Goal: Task Accomplishment & Management: Use online tool/utility

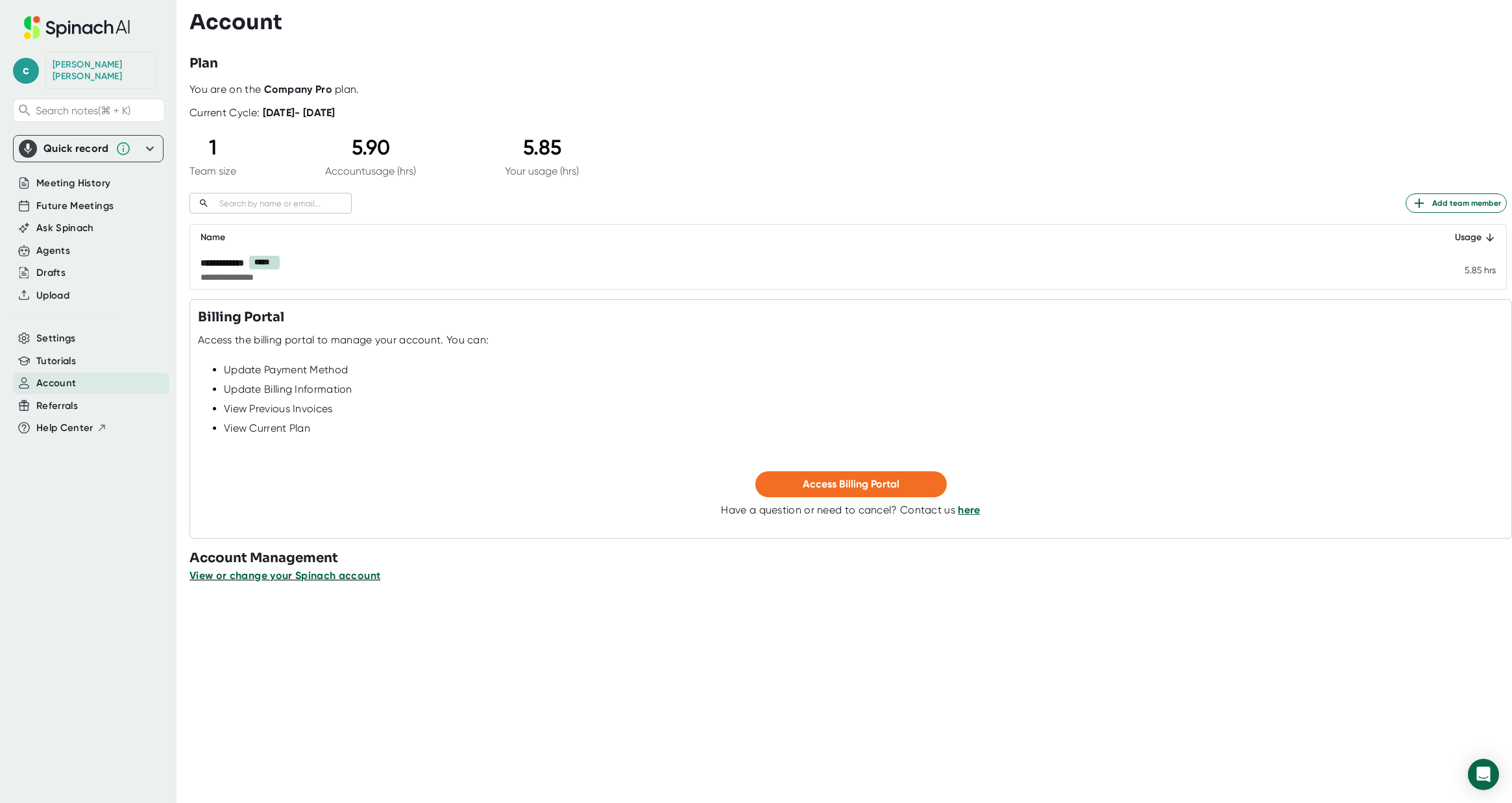
click at [280, 576] on span "View or change your Spinach account" at bounding box center [285, 575] width 191 height 13
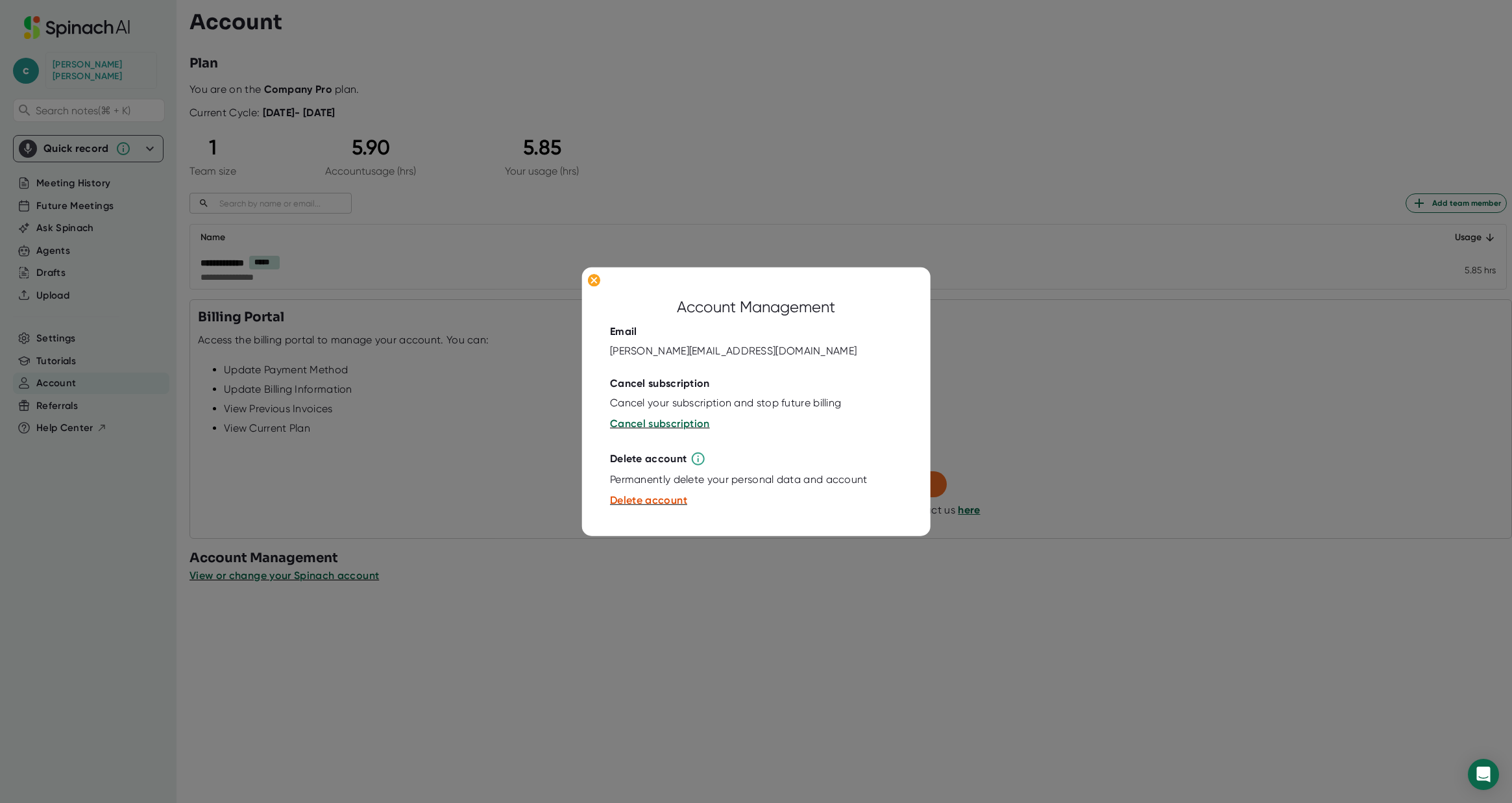
drag, startPoint x: 446, startPoint y: 450, endPoint x: 492, endPoint y: 395, distance: 71.7
click at [448, 448] on div at bounding box center [756, 402] width 1512 height 803
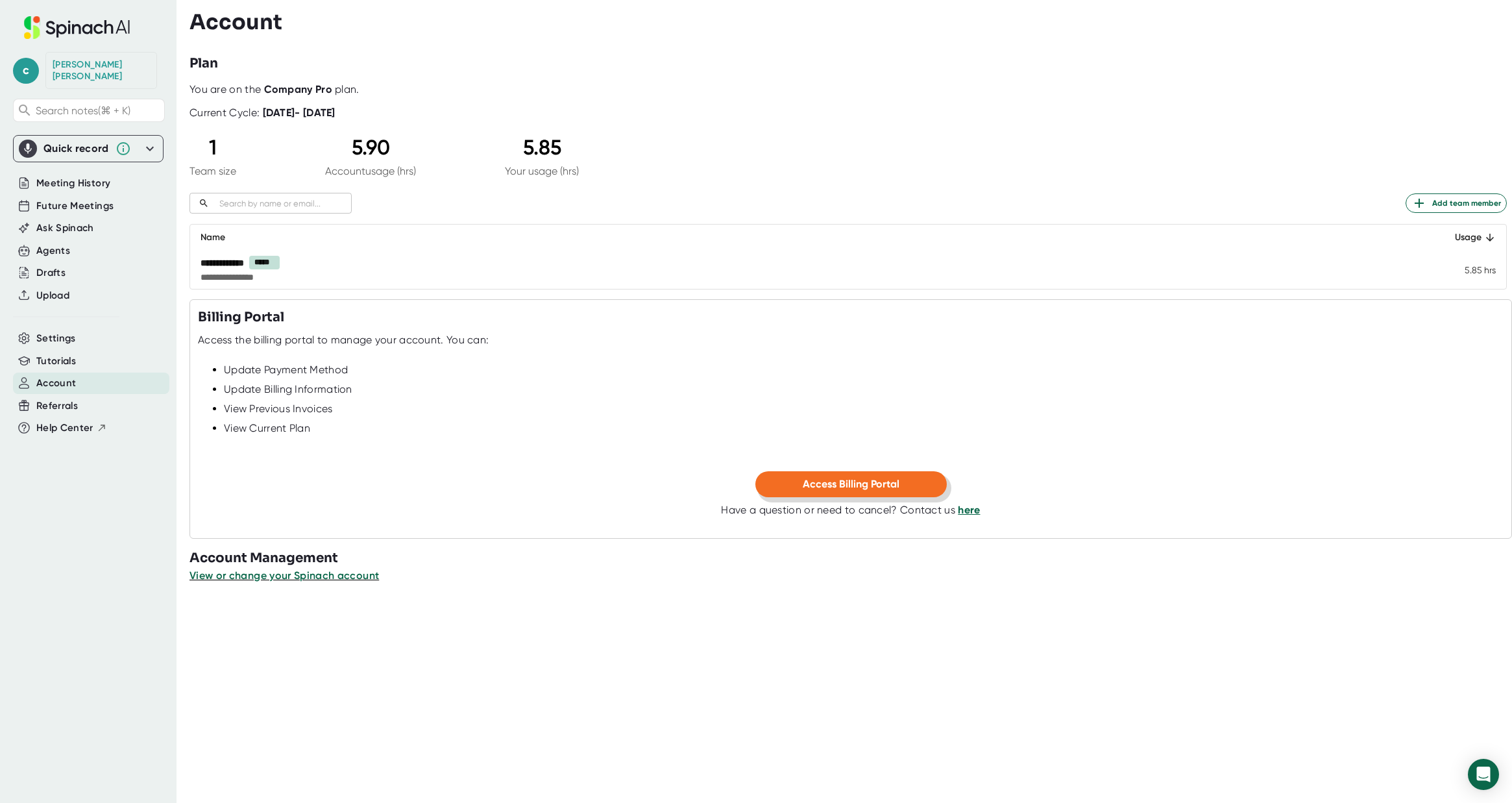
click at [830, 483] on span "Access Billing Portal" at bounding box center [851, 483] width 97 height 13
click at [65, 354] on span "Tutorials" at bounding box center [56, 361] width 39 height 15
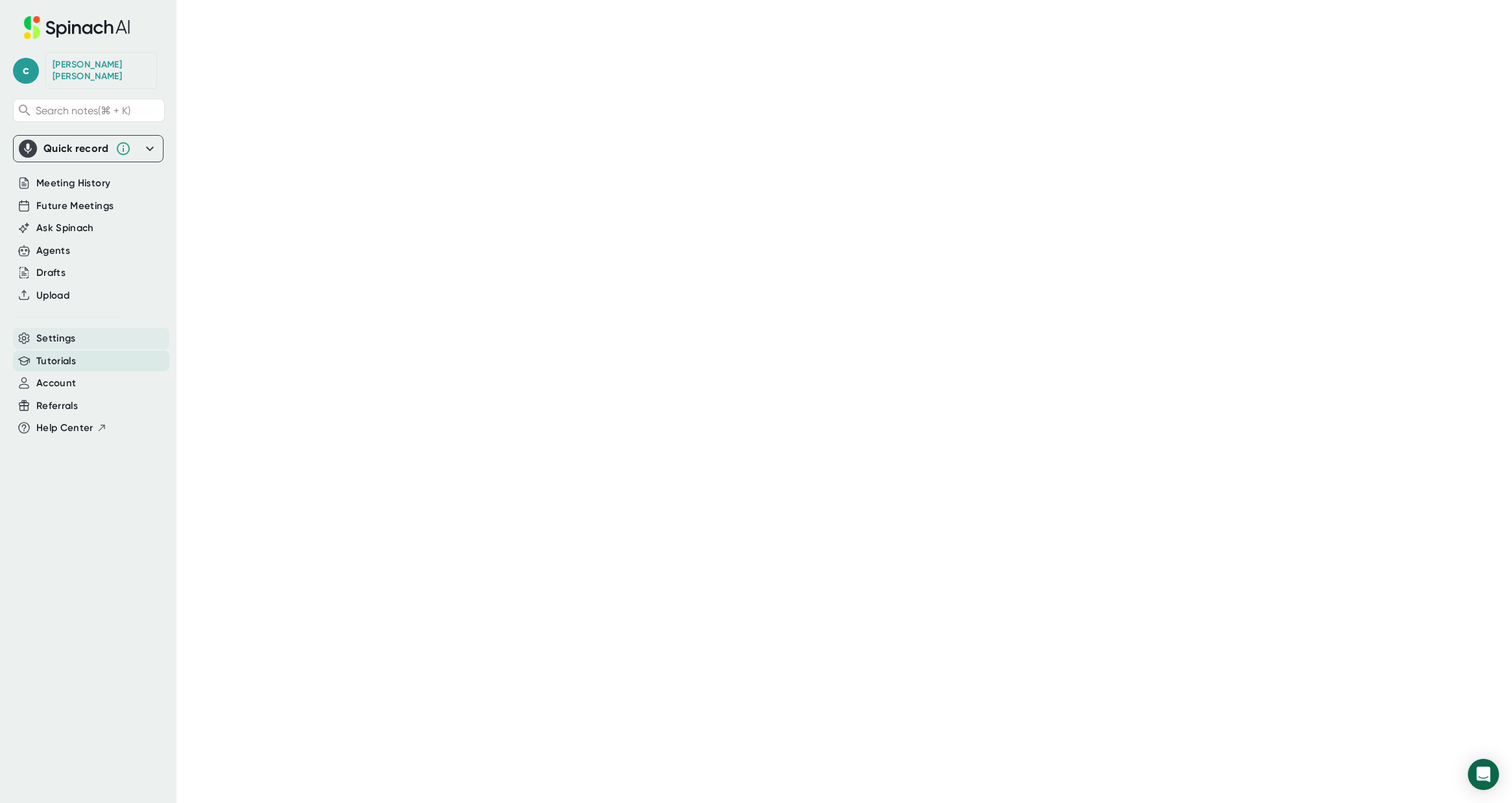
click at [57, 331] on span "Settings" at bounding box center [56, 339] width 39 height 15
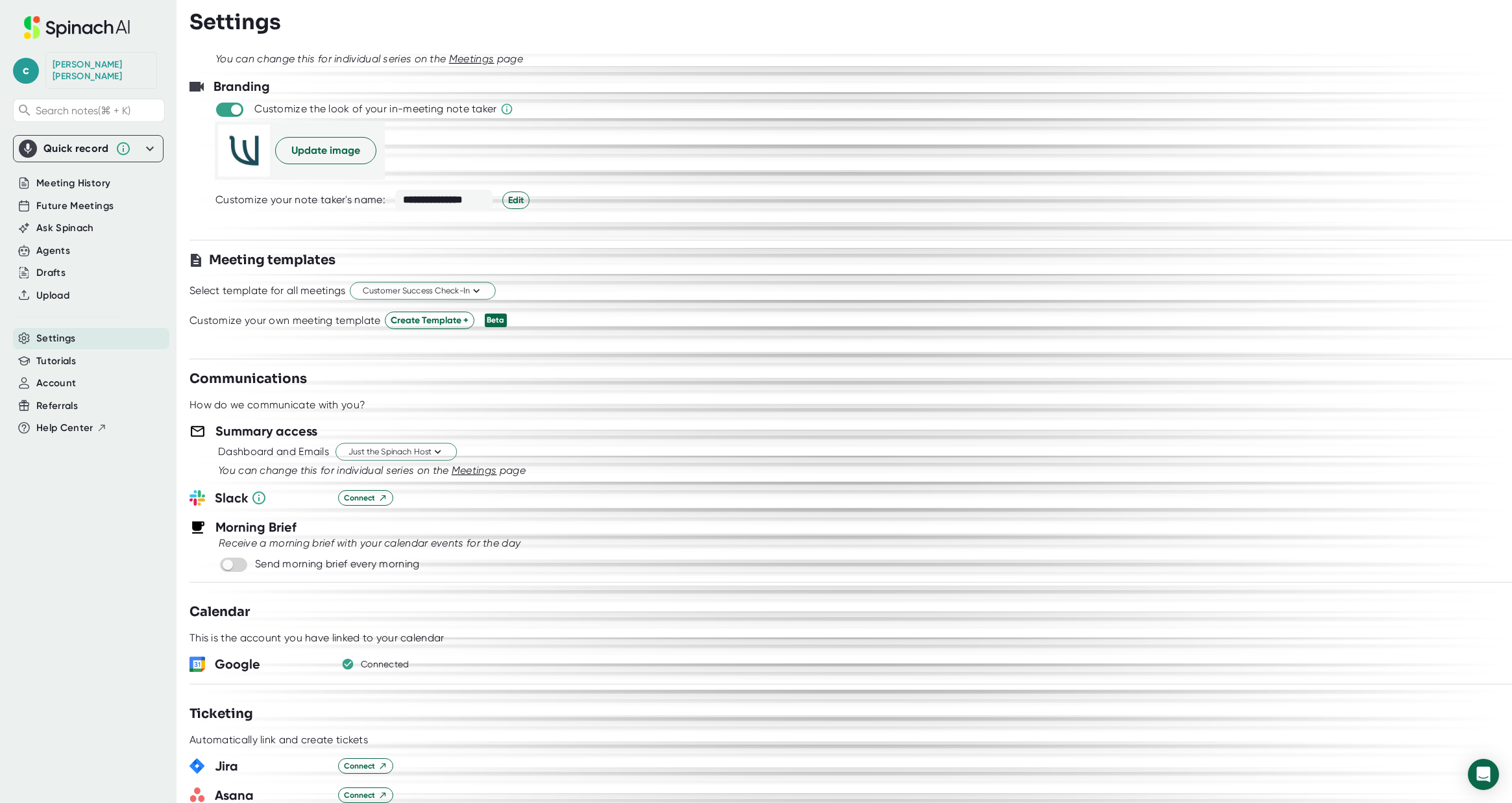
scroll to position [220, 0]
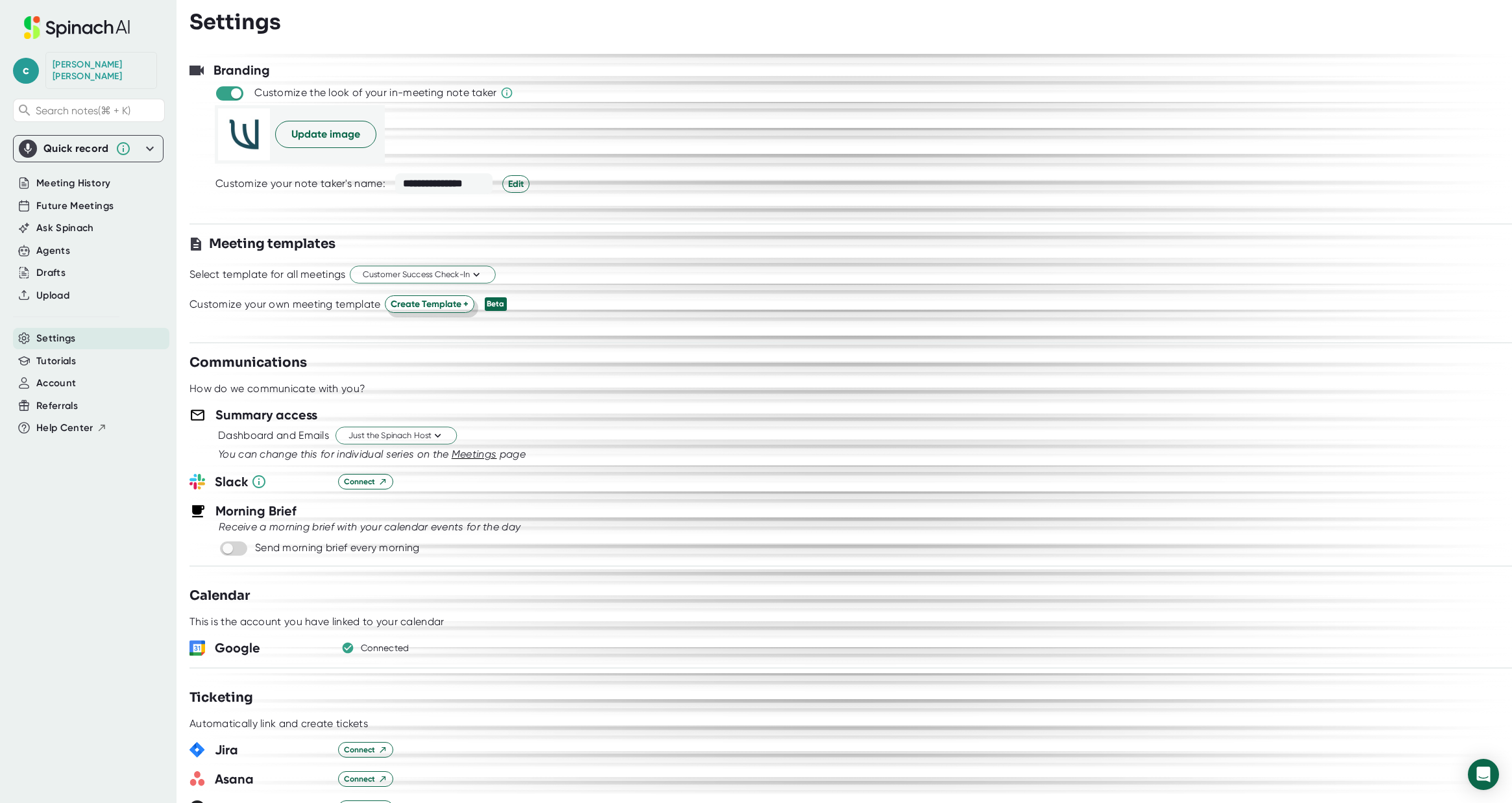
click at [425, 306] on span "Create Template +" at bounding box center [429, 304] width 78 height 13
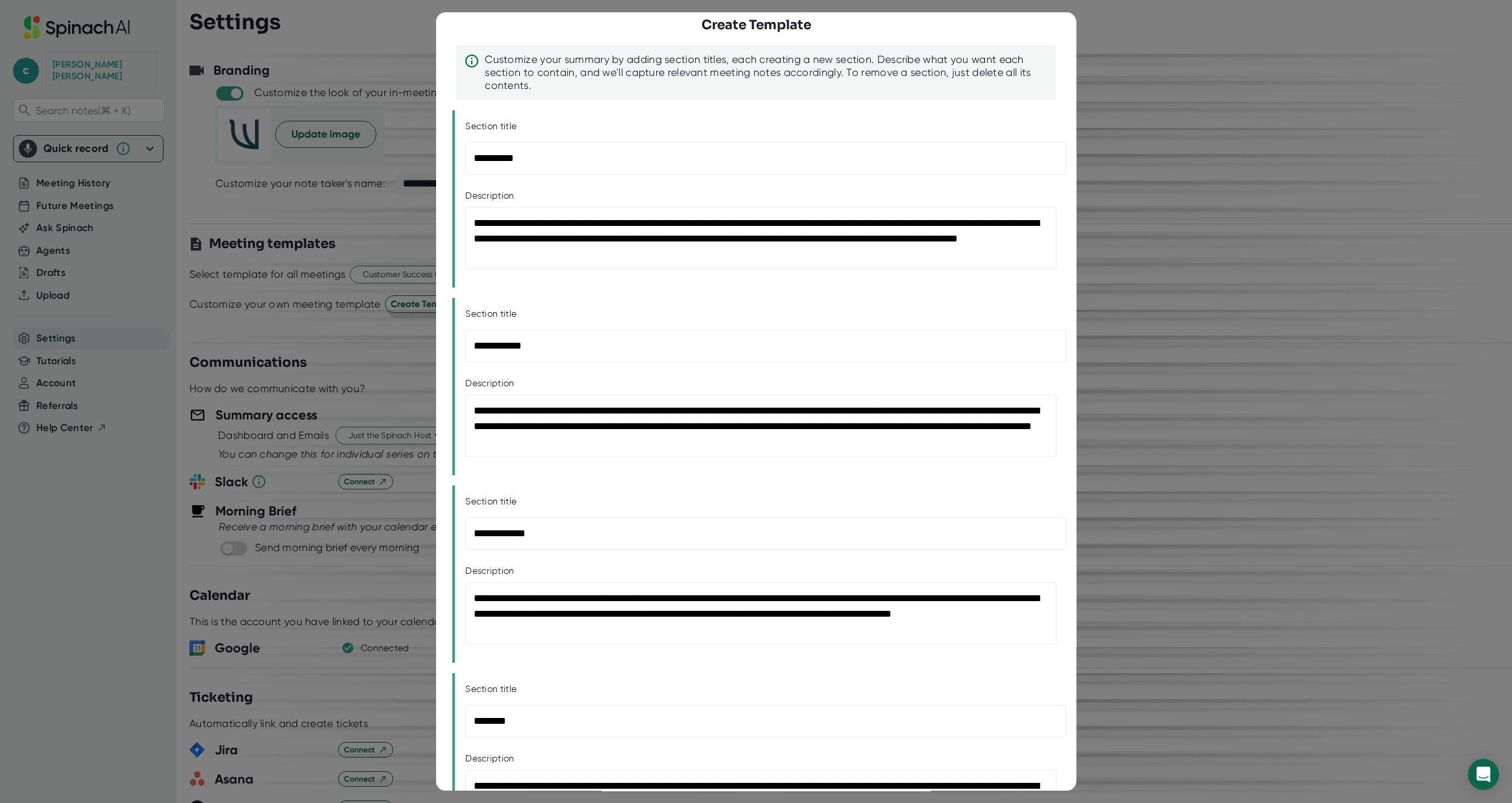
scroll to position [0, 0]
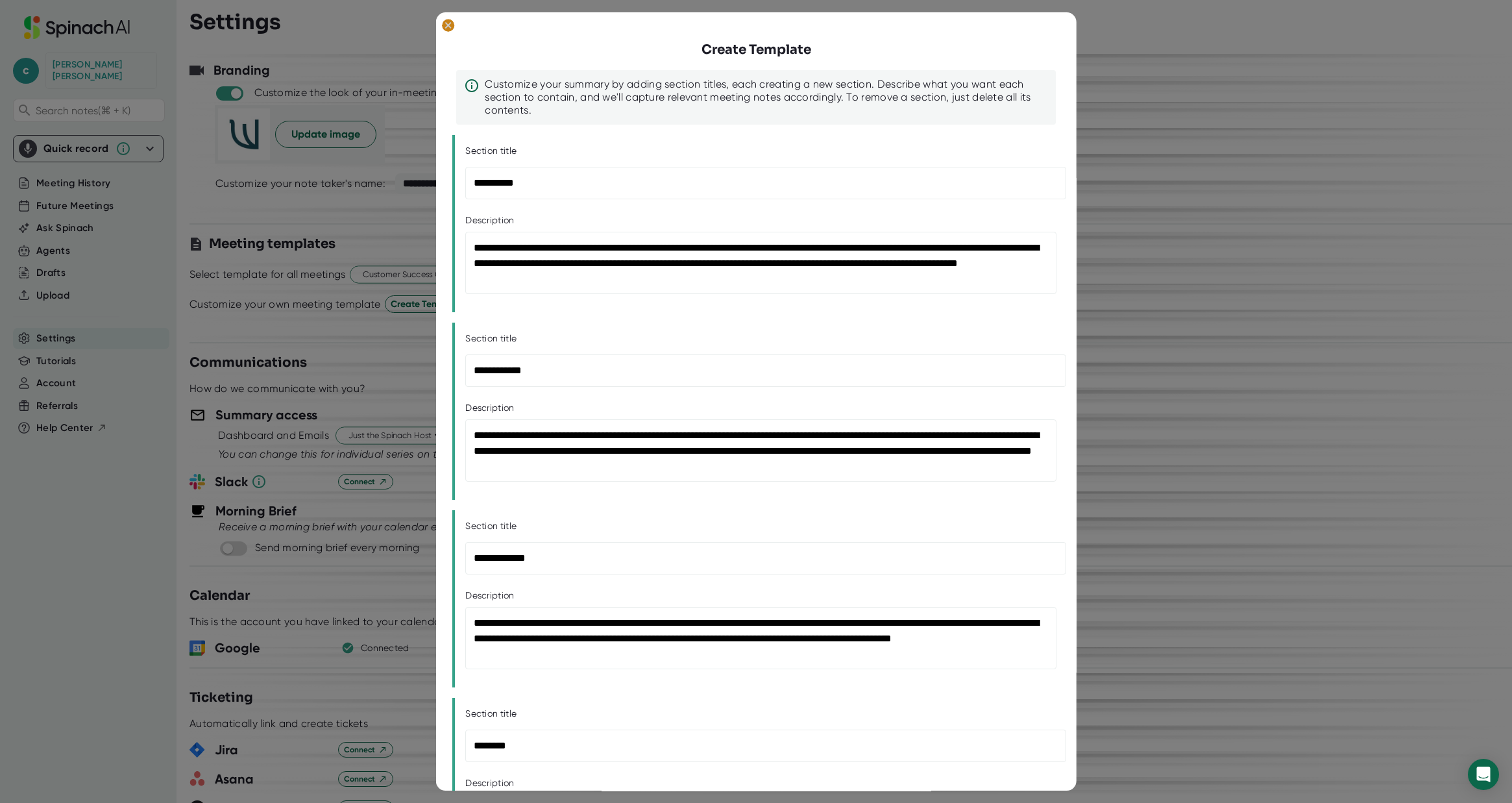
click at [446, 24] on ellipse at bounding box center [448, 26] width 13 height 13
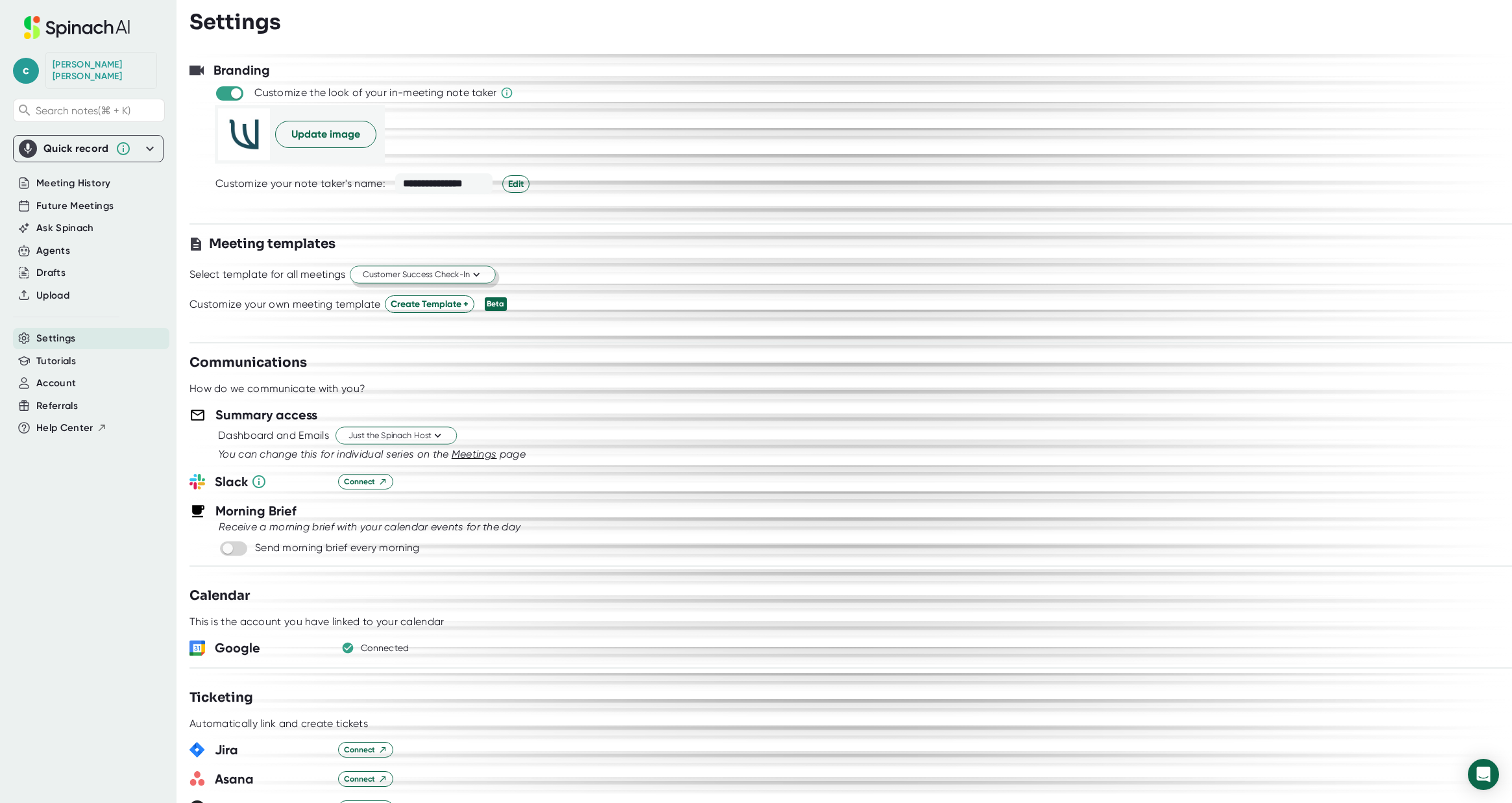
click at [422, 274] on span "Customer Success Check-In" at bounding box center [423, 275] width 120 height 13
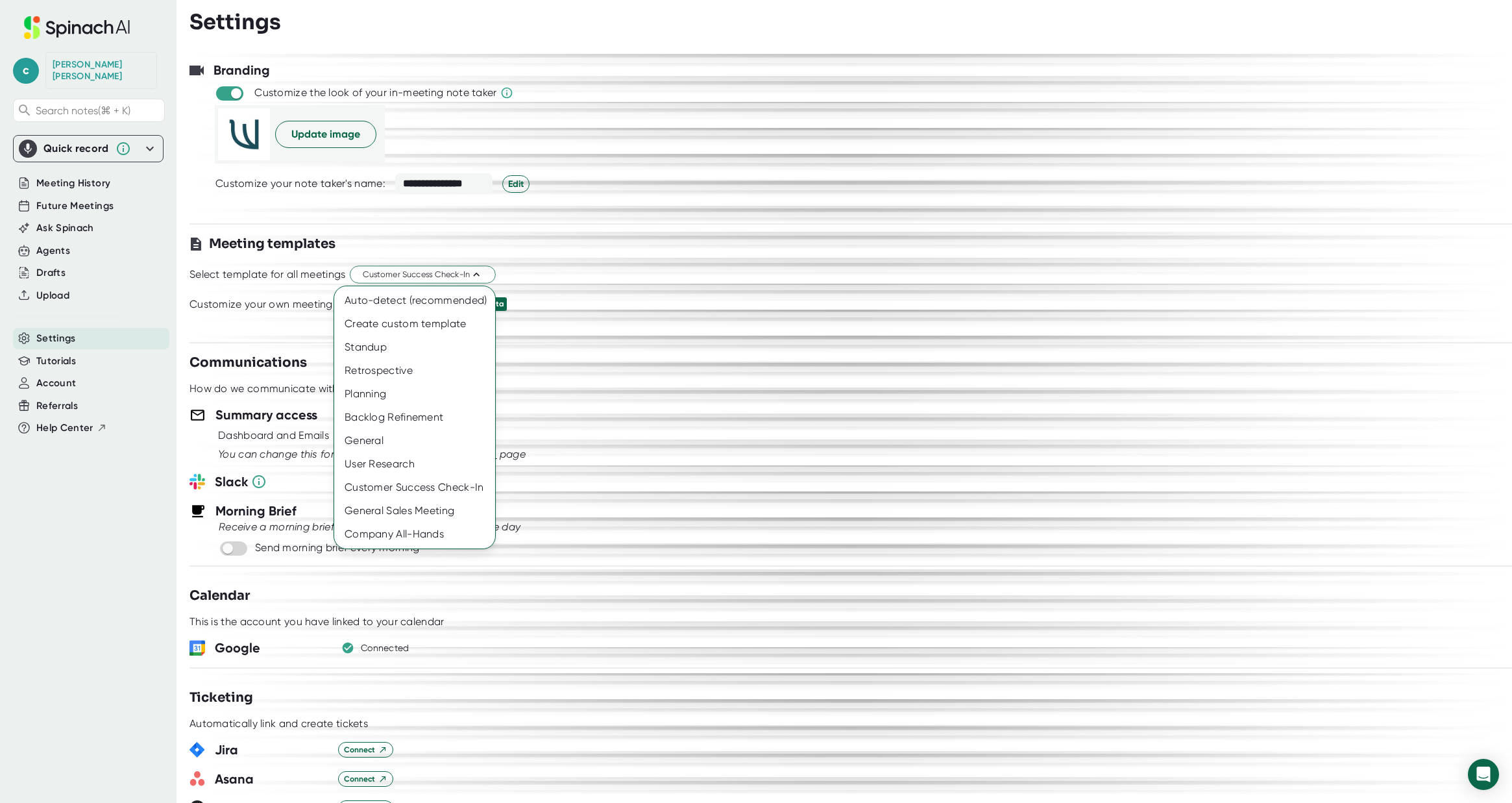
click at [634, 249] on div at bounding box center [756, 402] width 1512 height 803
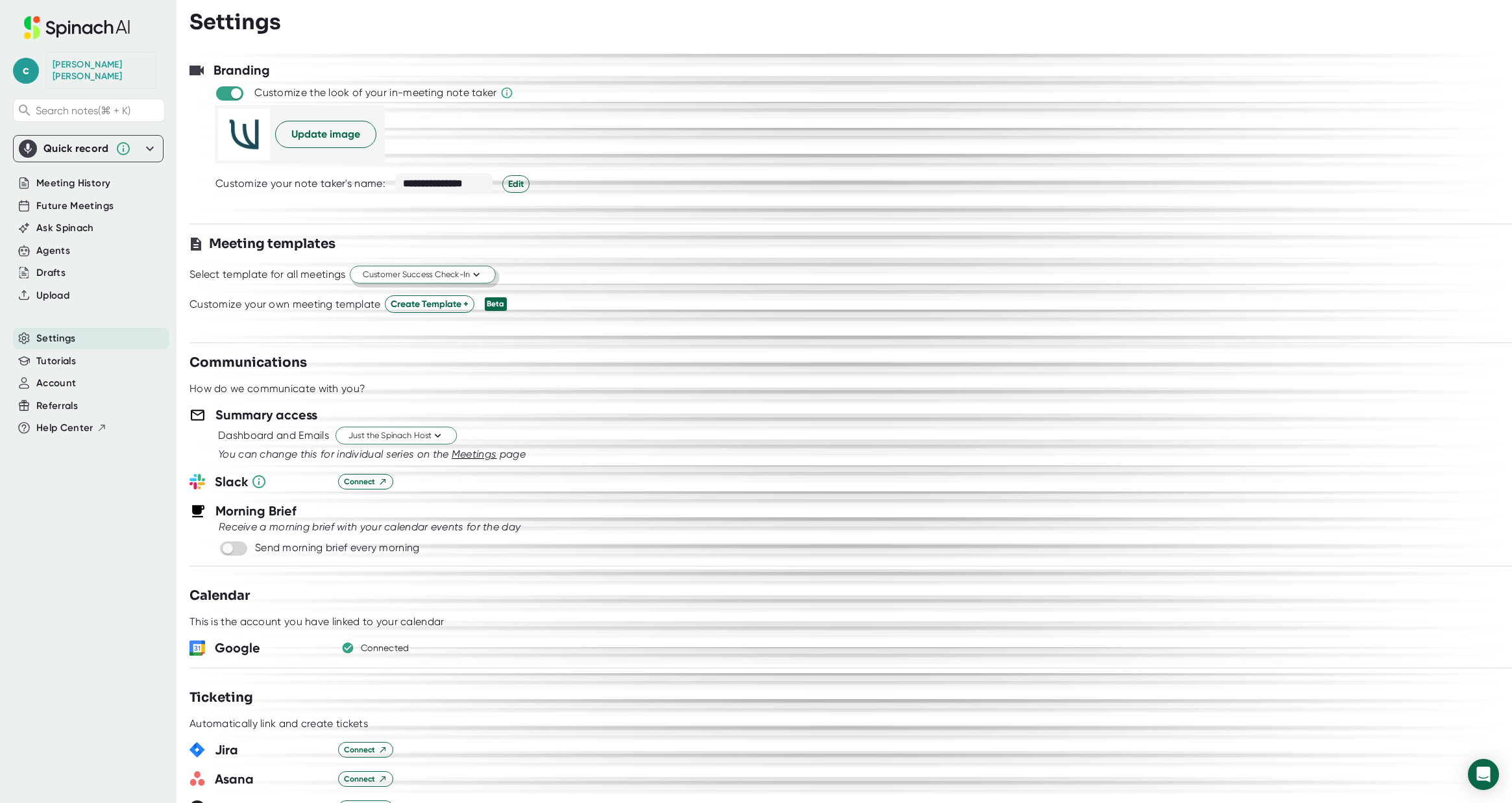
click at [474, 275] on icon at bounding box center [476, 275] width 13 height 13
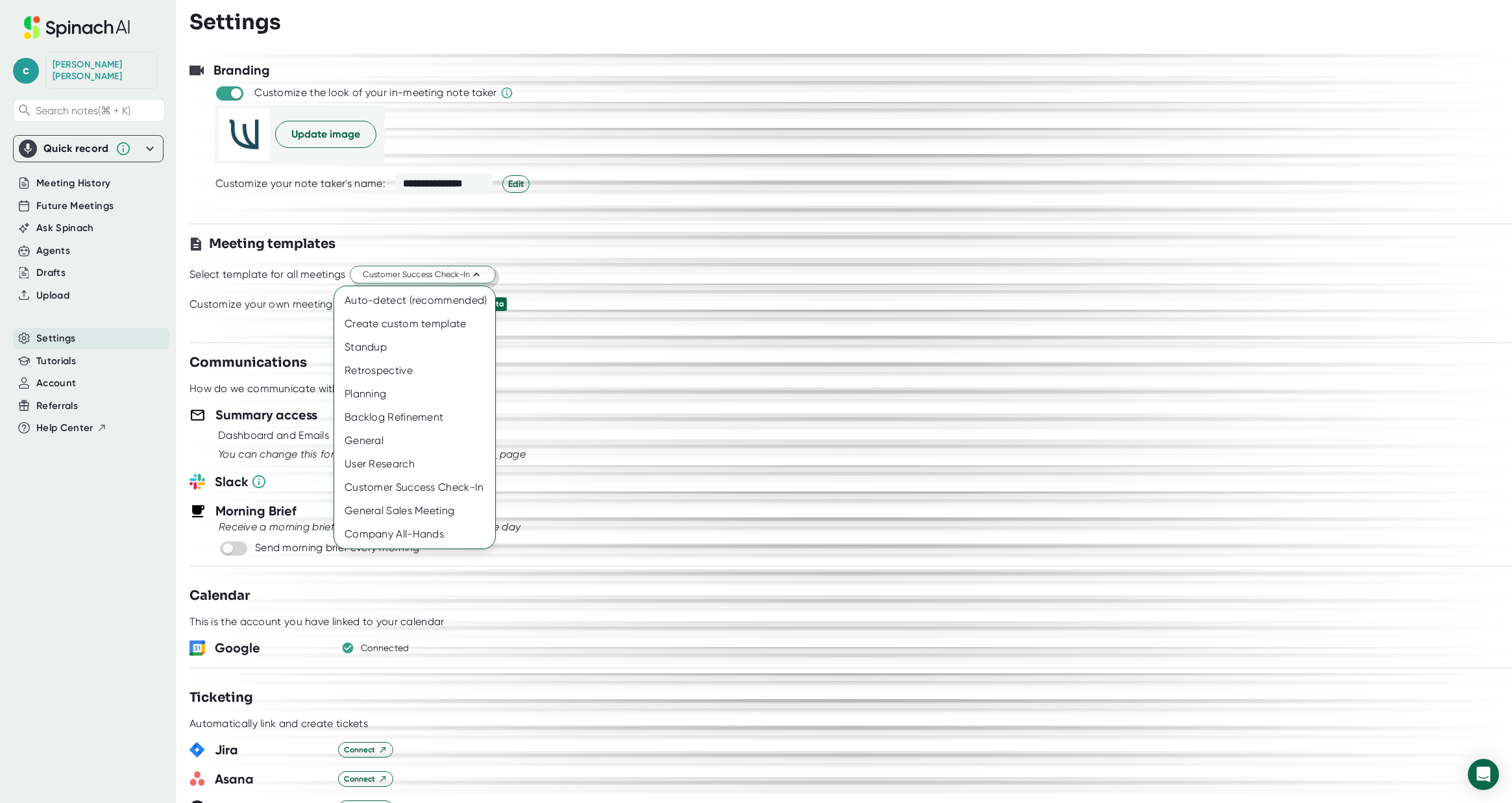
click at [602, 390] on div at bounding box center [756, 402] width 1512 height 803
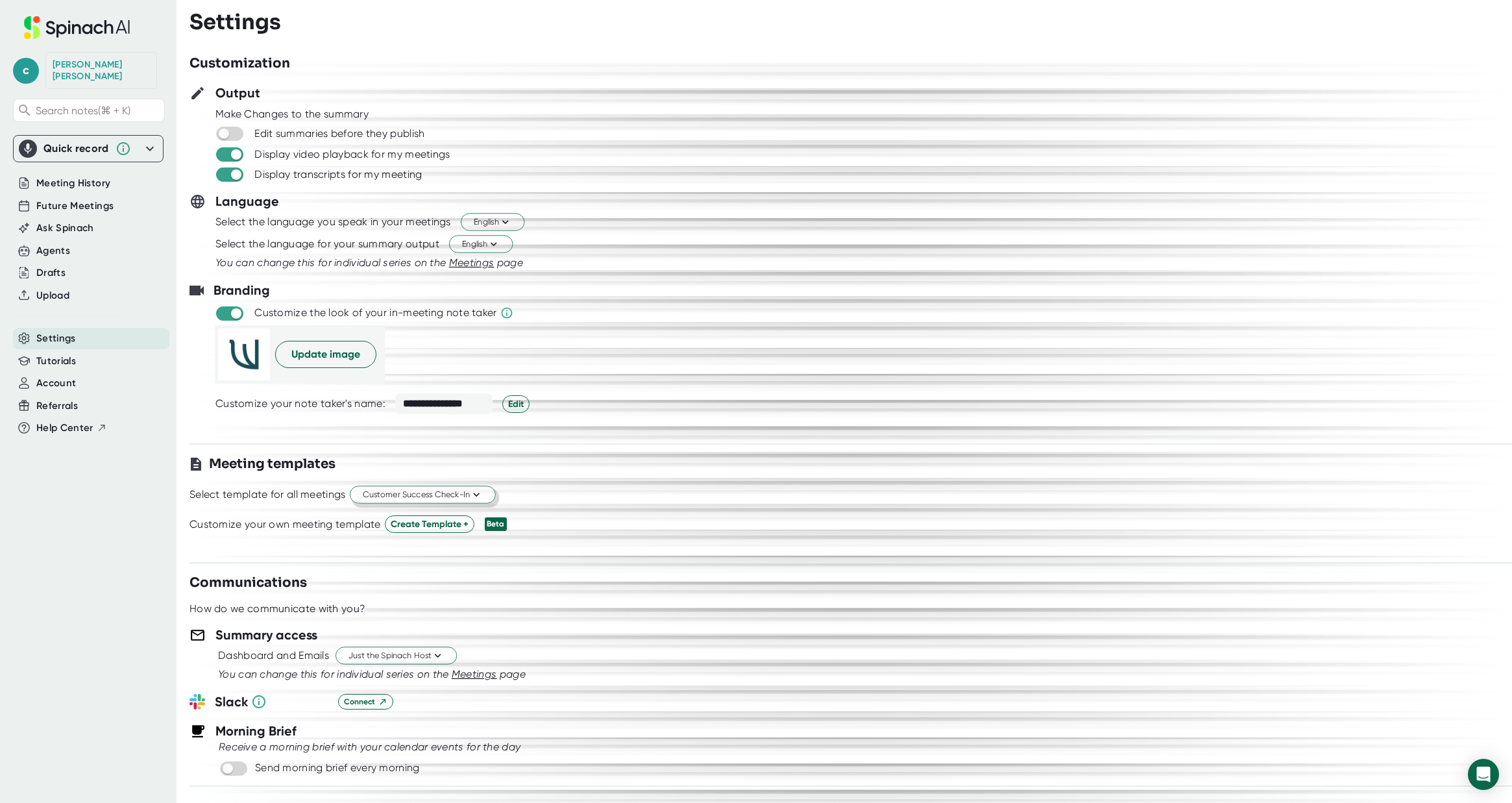
click at [149, 147] on icon at bounding box center [149, 149] width 8 height 4
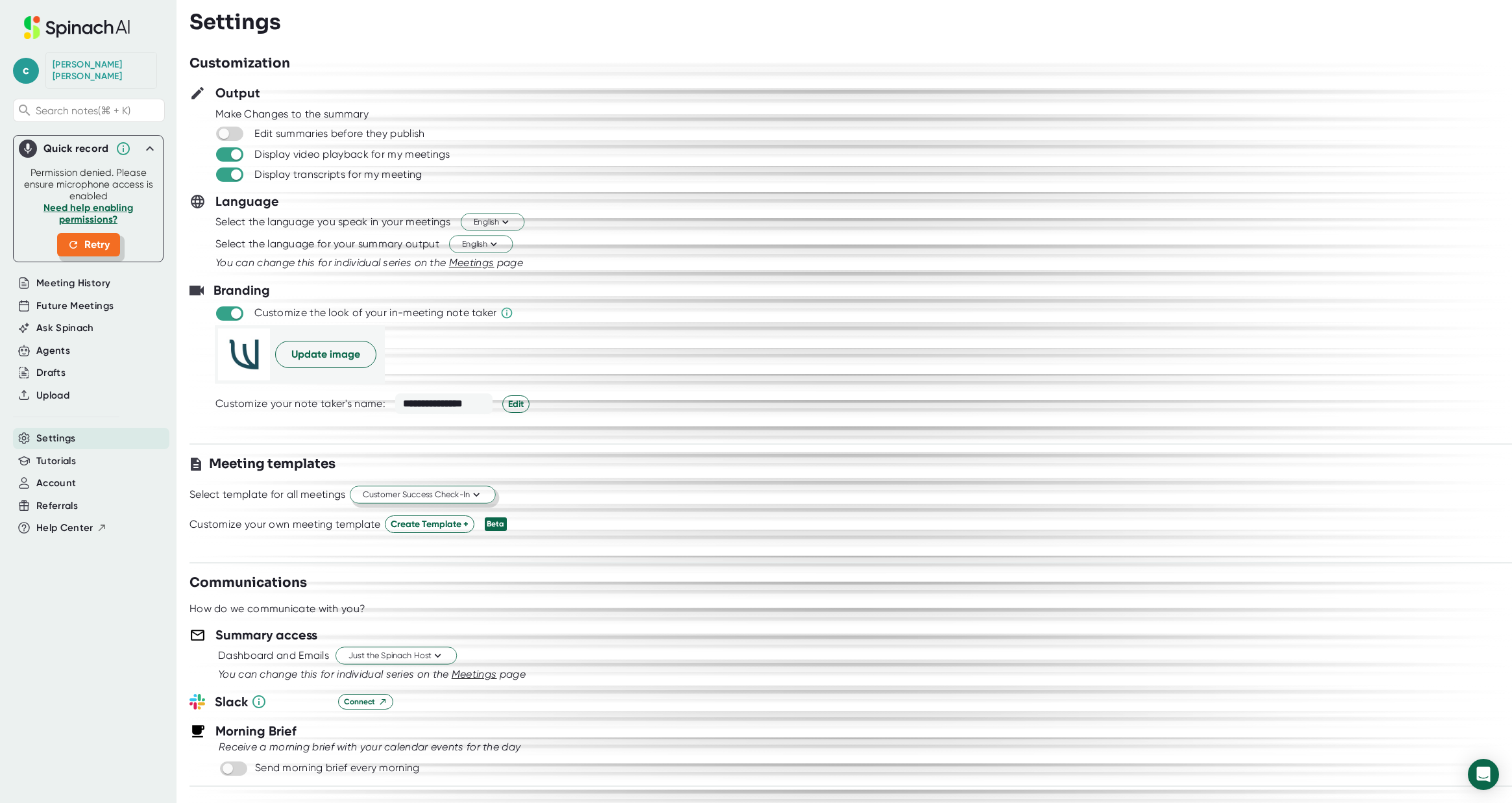
click at [76, 239] on icon at bounding box center [73, 245] width 12 height 12
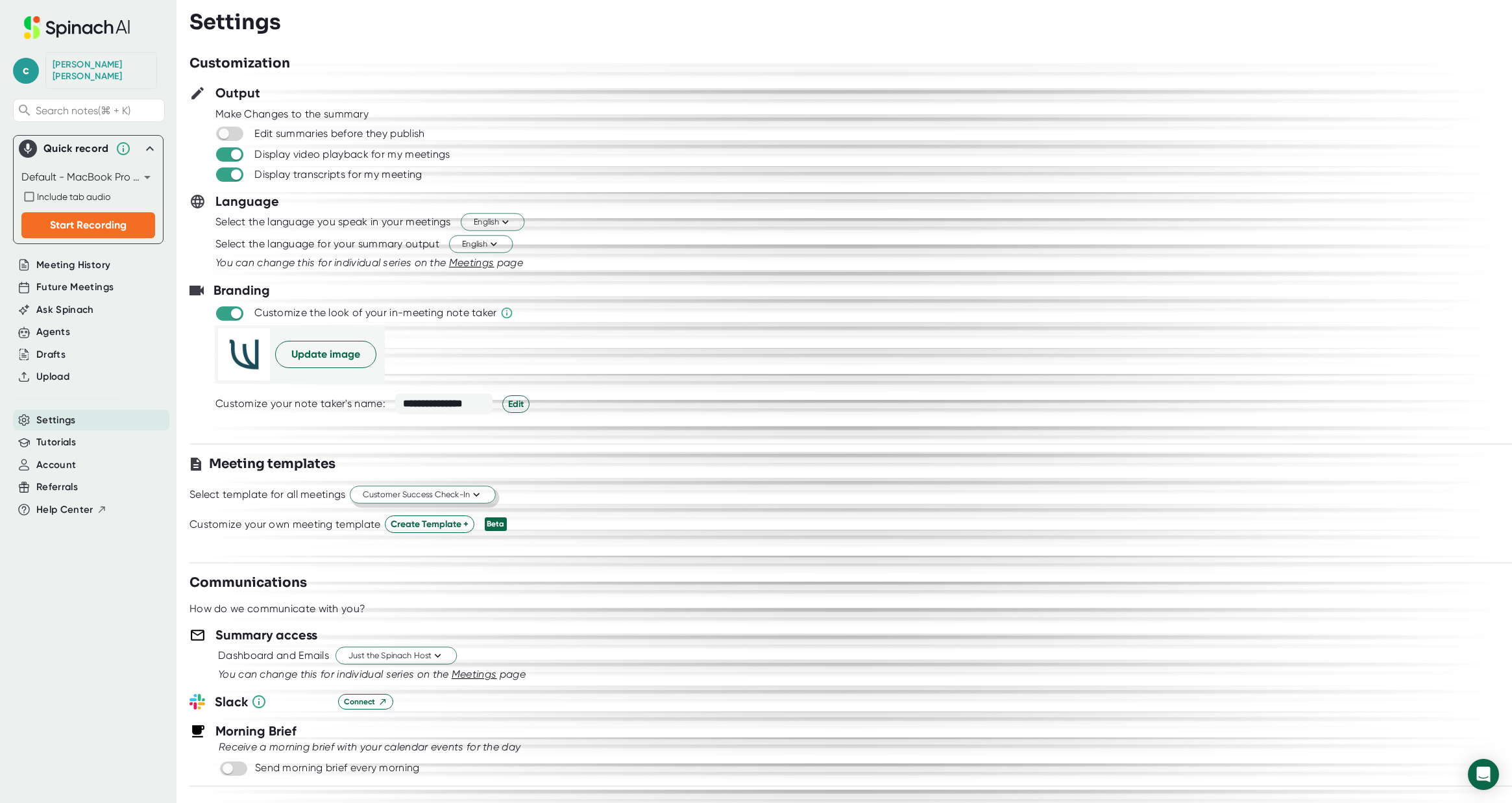
click at [147, 164] on body "**********" at bounding box center [756, 402] width 1512 height 803
click at [147, 164] on li "Default - MacBook Pro Microphone (Built-in)" at bounding box center [136, 167] width 229 height 23
click at [43, 191] on span "Include tab audio" at bounding box center [73, 196] width 73 height 10
click at [37, 189] on input "Include tab audio" at bounding box center [29, 196] width 16 height 16
checkbox input "true"
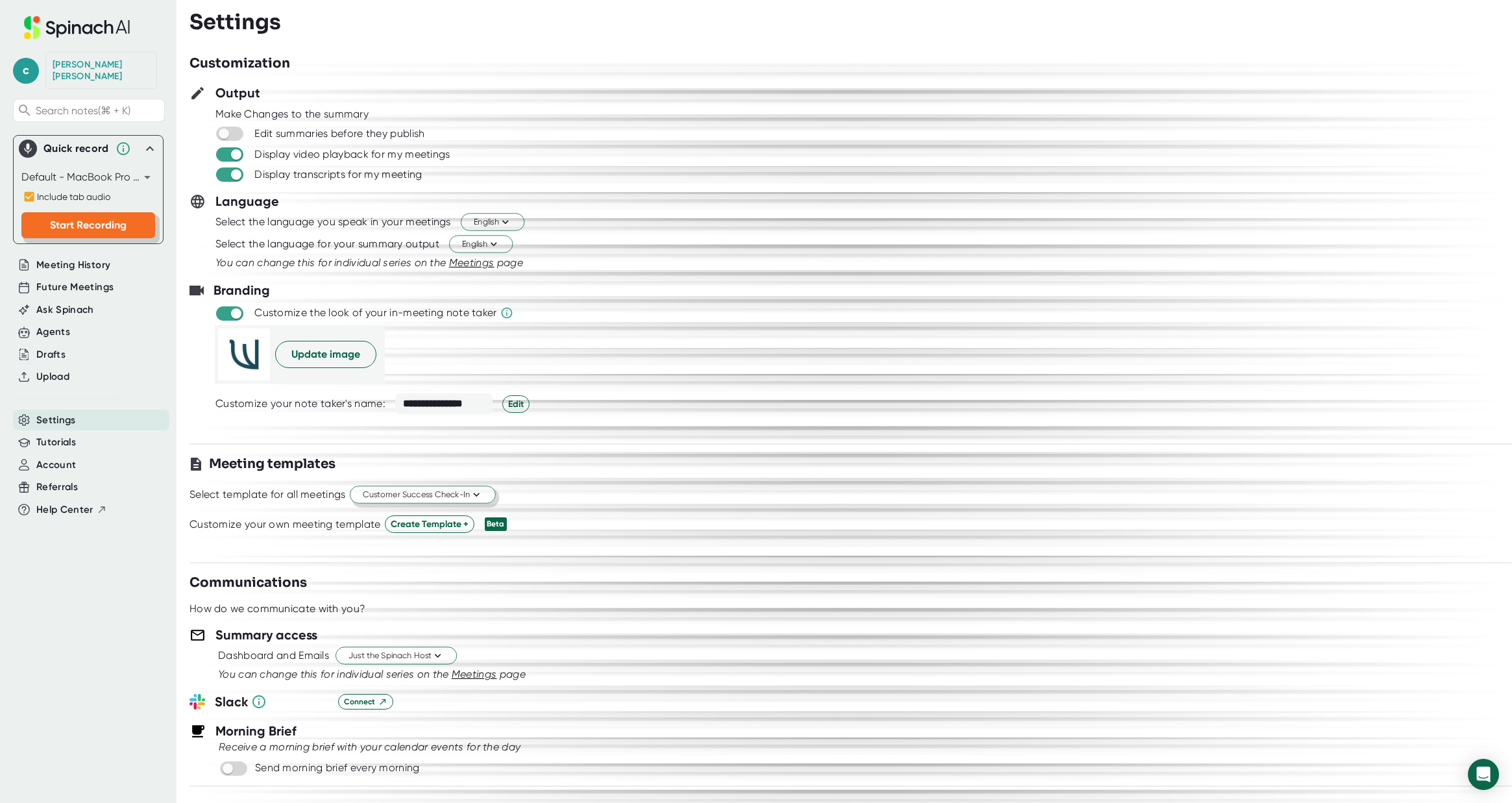
click at [108, 219] on span "Start Recording" at bounding box center [88, 225] width 77 height 13
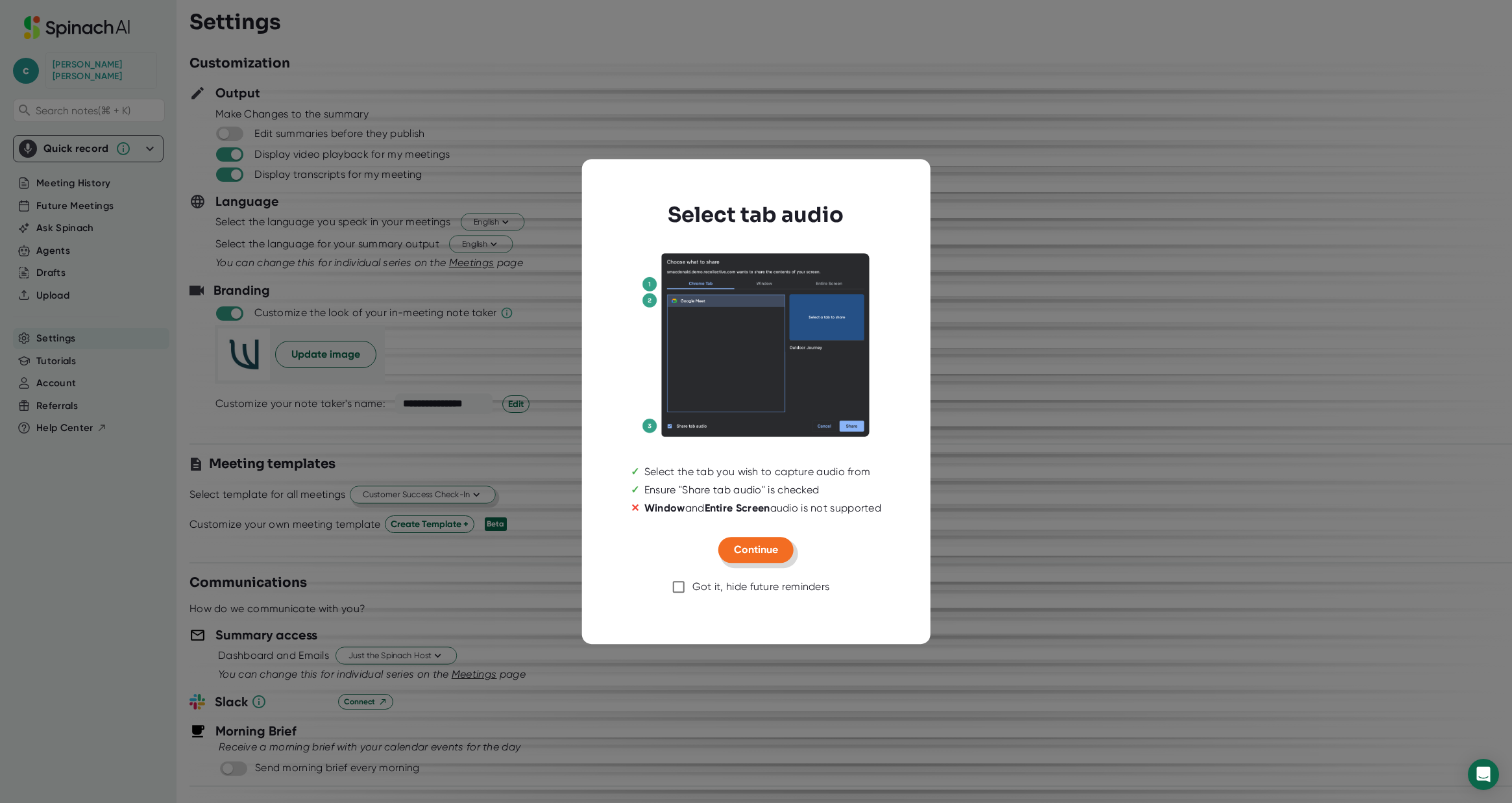
click at [743, 545] on span "Continue" at bounding box center [756, 549] width 44 height 13
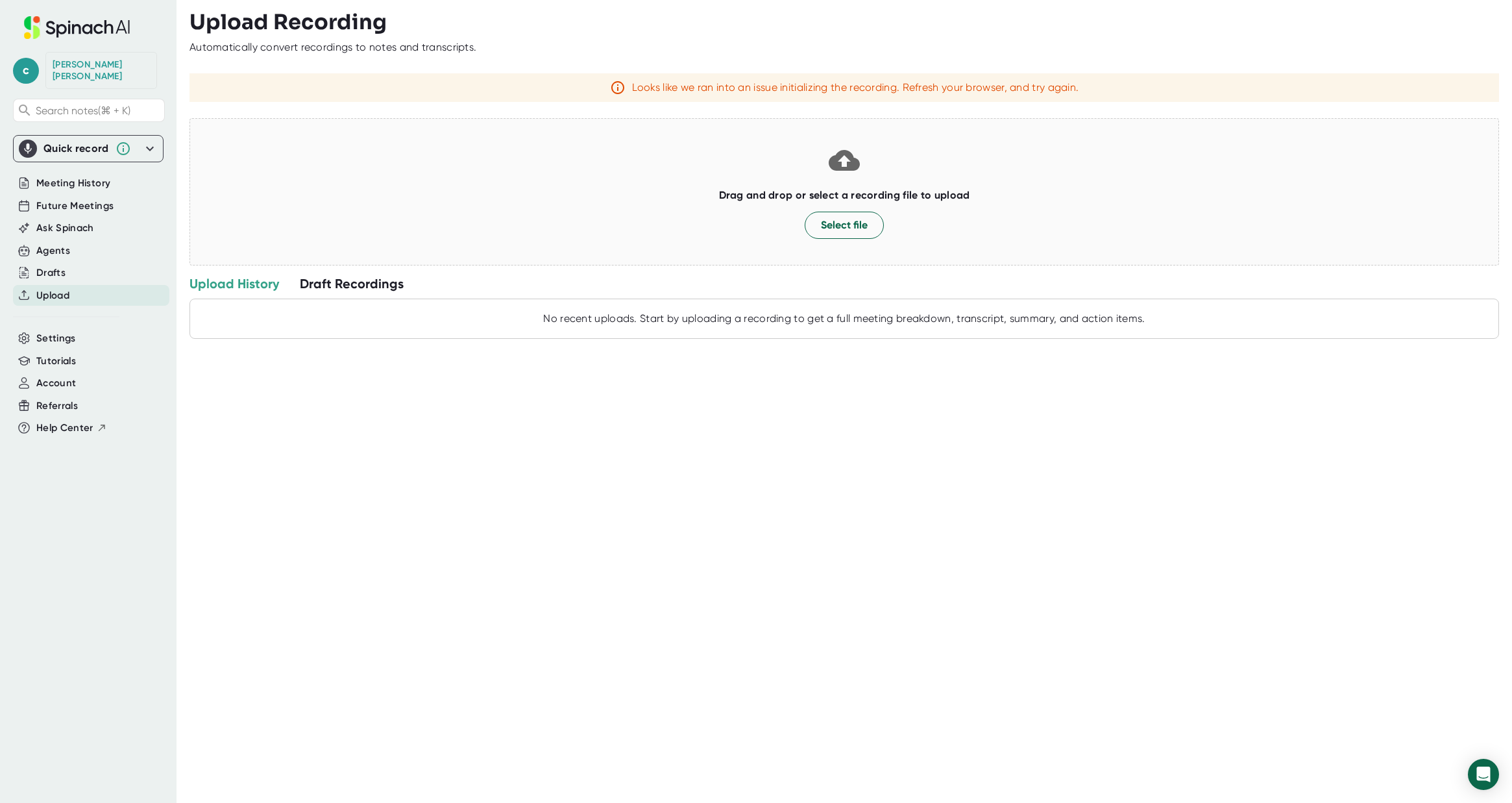
click at [80, 142] on div "Quick record" at bounding box center [76, 149] width 66 height 13
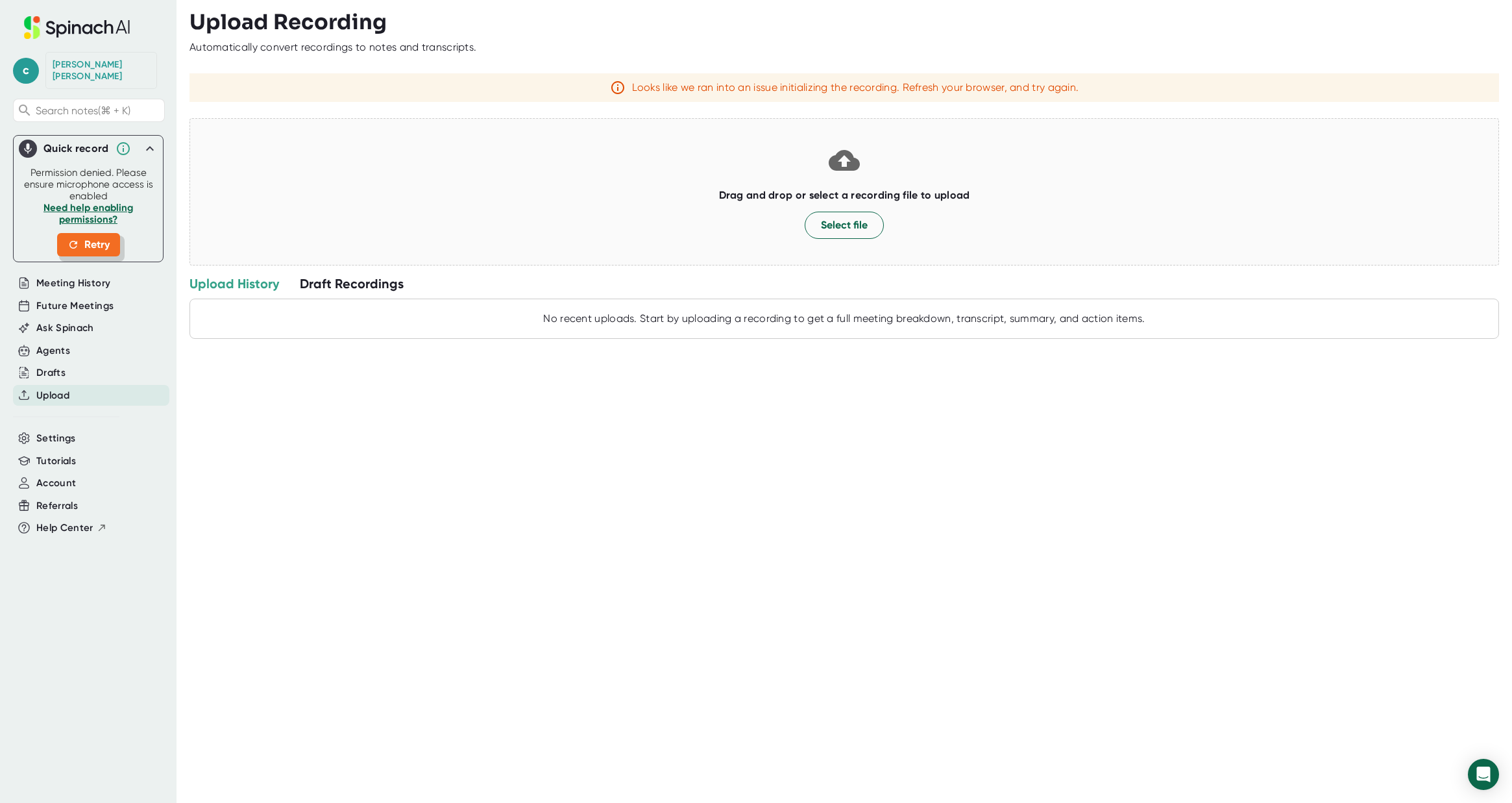
click at [80, 237] on span "Retry" at bounding box center [88, 245] width 43 height 16
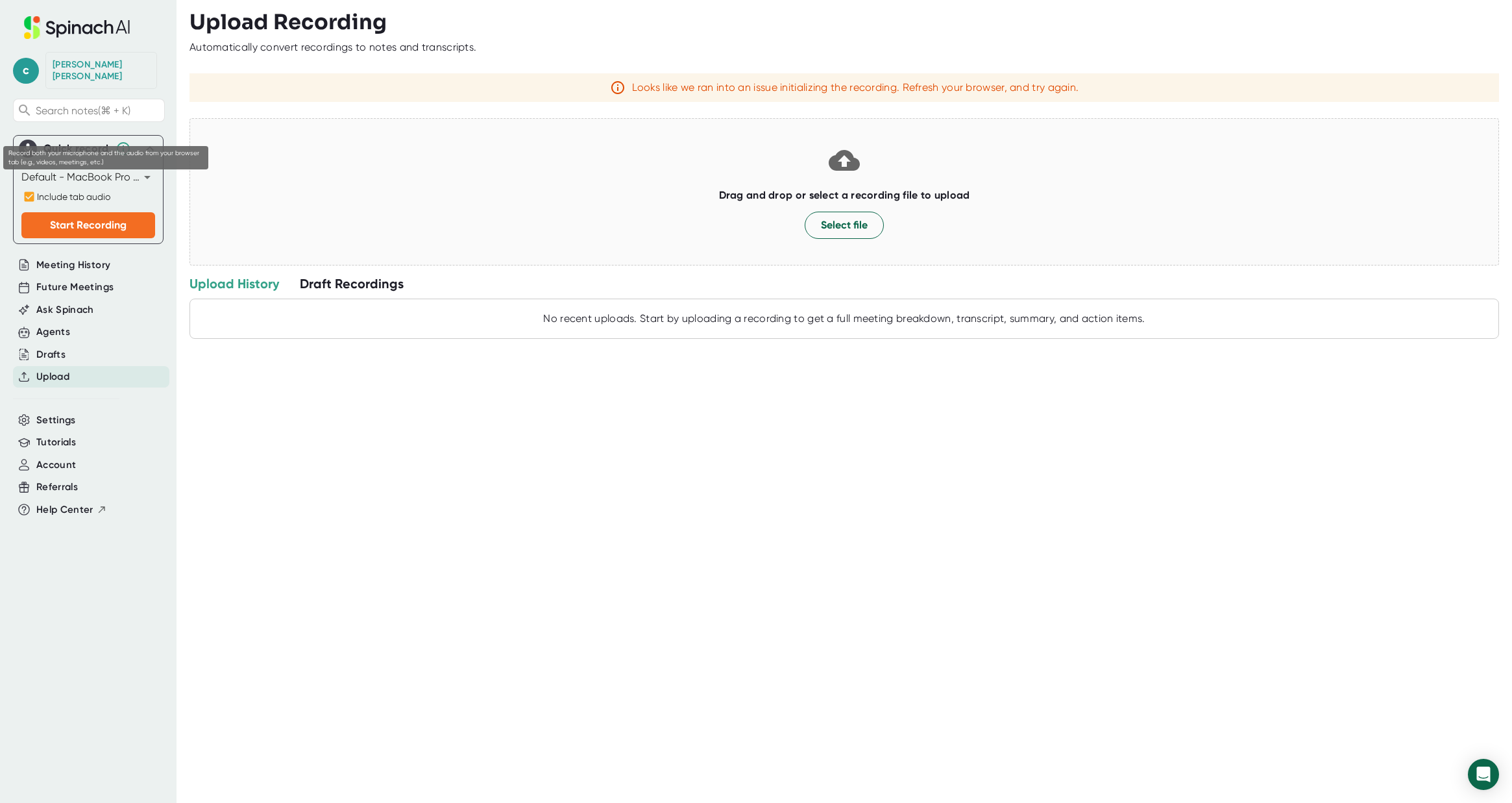
click at [28, 189] on input "Include tab audio" at bounding box center [29, 196] width 16 height 16
checkbox input "false"
click at [80, 219] on span "Start Recording" at bounding box center [88, 225] width 77 height 13
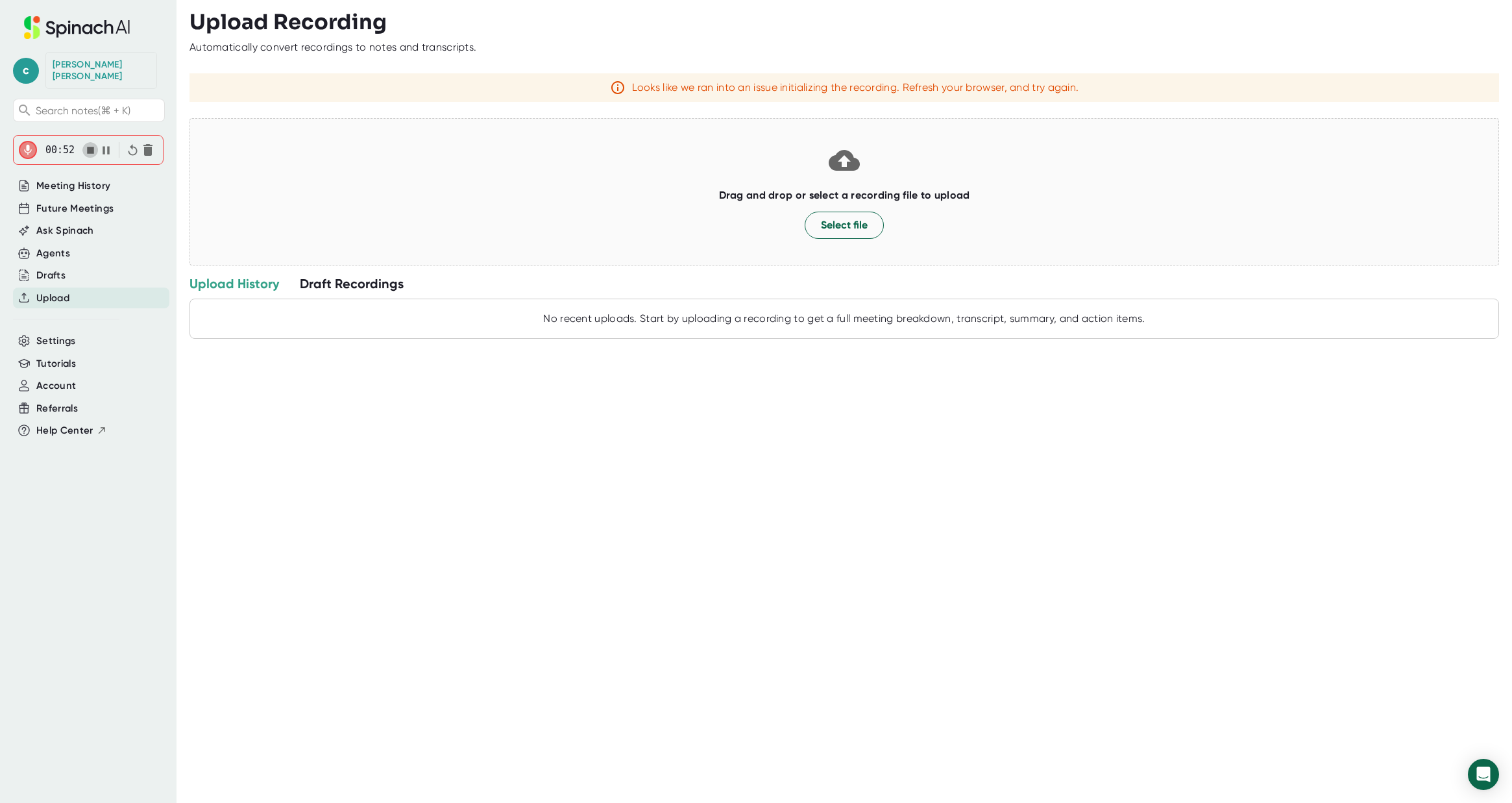
click at [93, 147] on icon "button" at bounding box center [90, 150] width 8 height 8
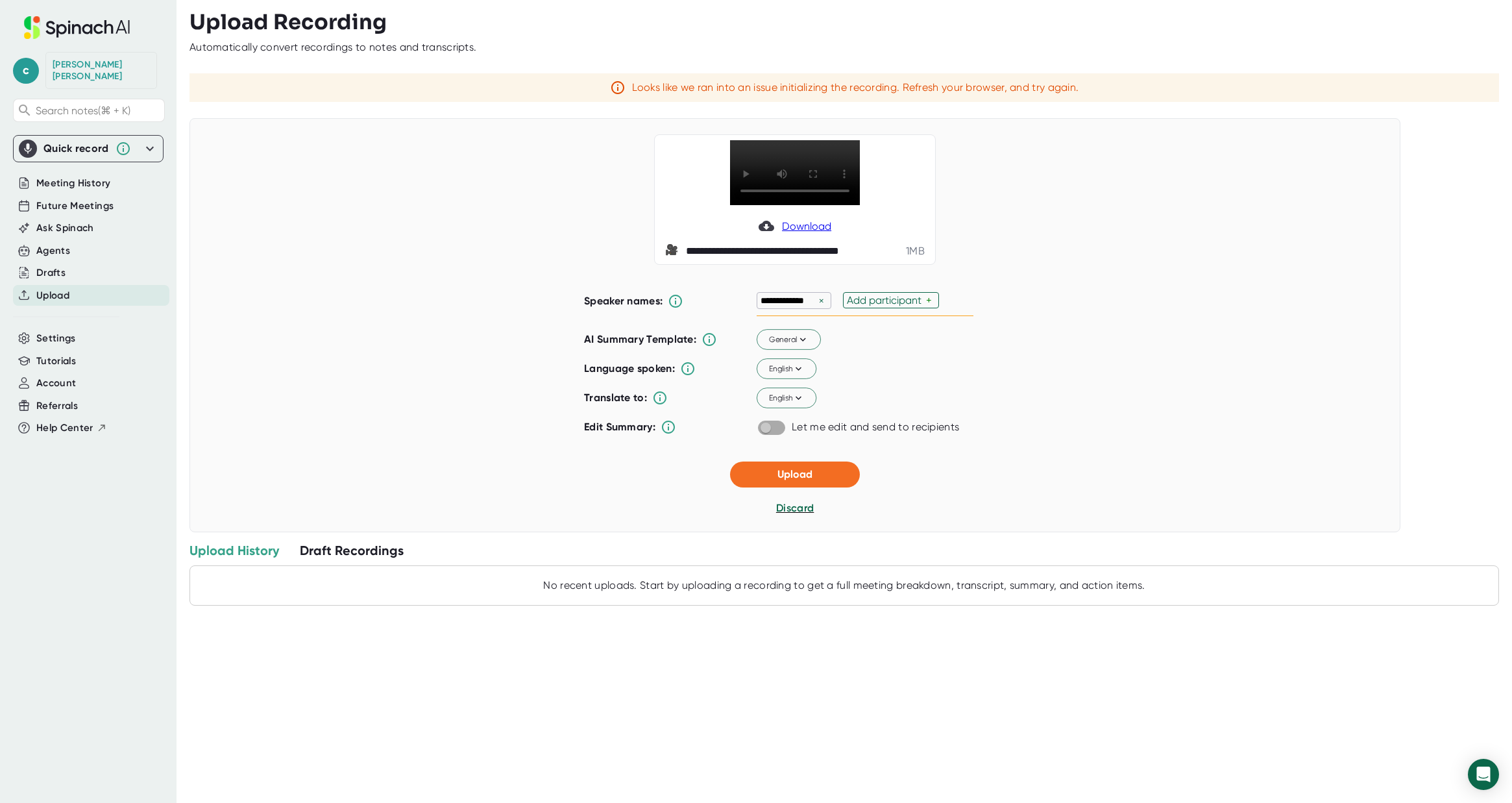
click at [770, 428] on input "checkbox" at bounding box center [765, 428] width 37 height 12
checkbox input "true"
click at [799, 476] on span "Upload" at bounding box center [795, 474] width 35 height 13
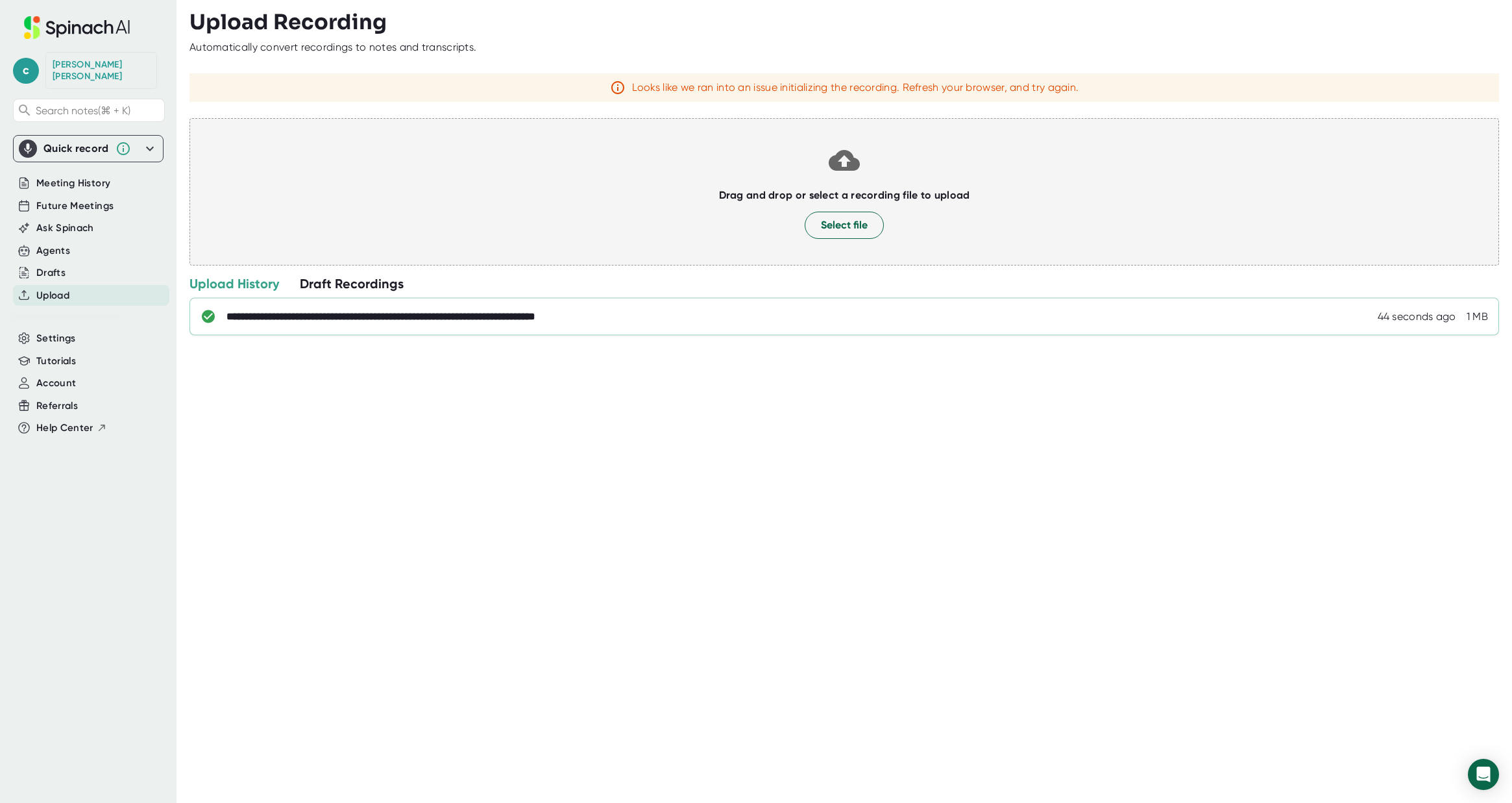
click at [381, 318] on div "**********" at bounding box center [446, 317] width 441 height 13
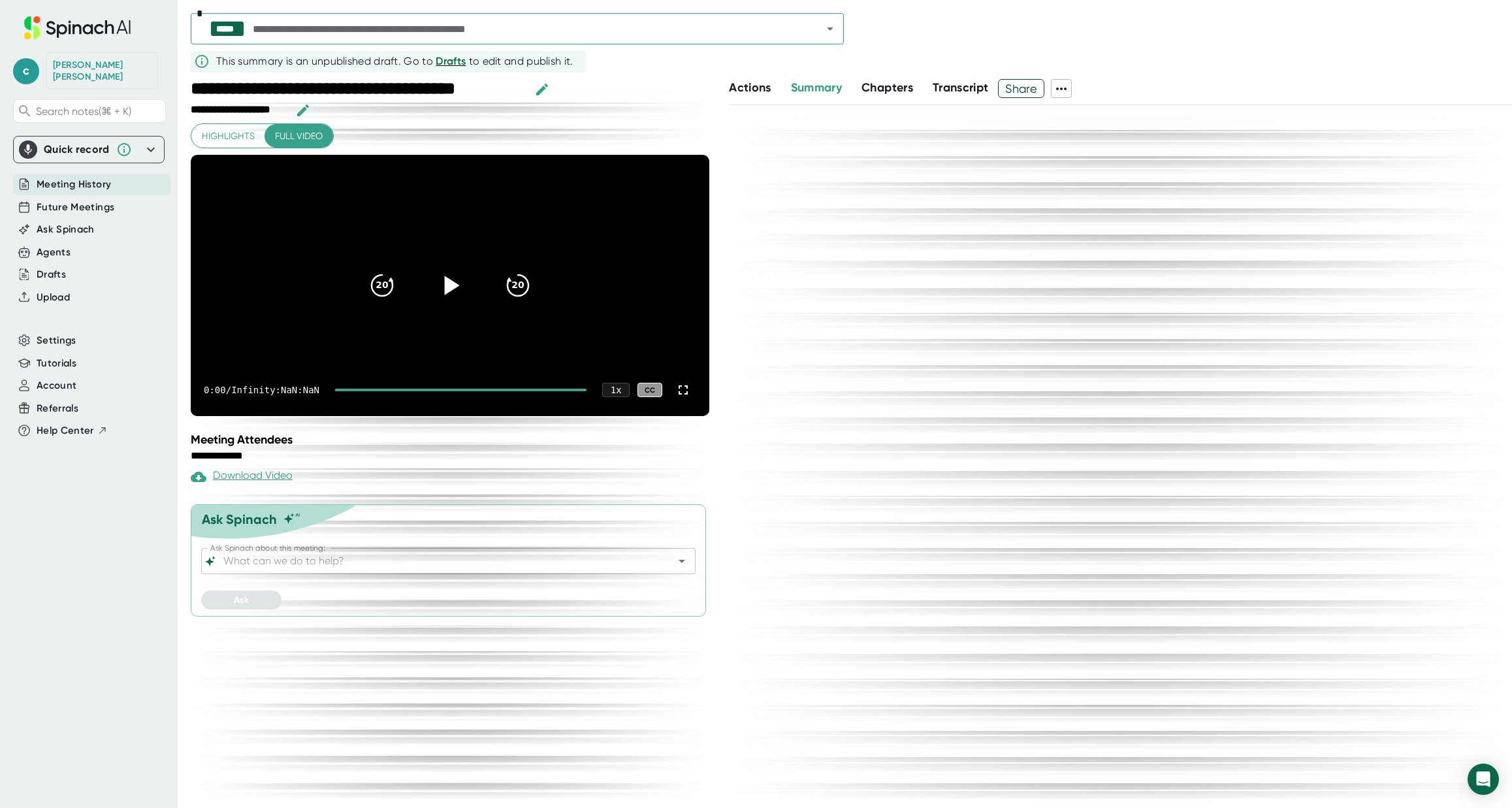
click at [450, 290] on icon at bounding box center [453, 285] width 15 height 19
click at [455, 281] on icon at bounding box center [449, 285] width 33 height 33
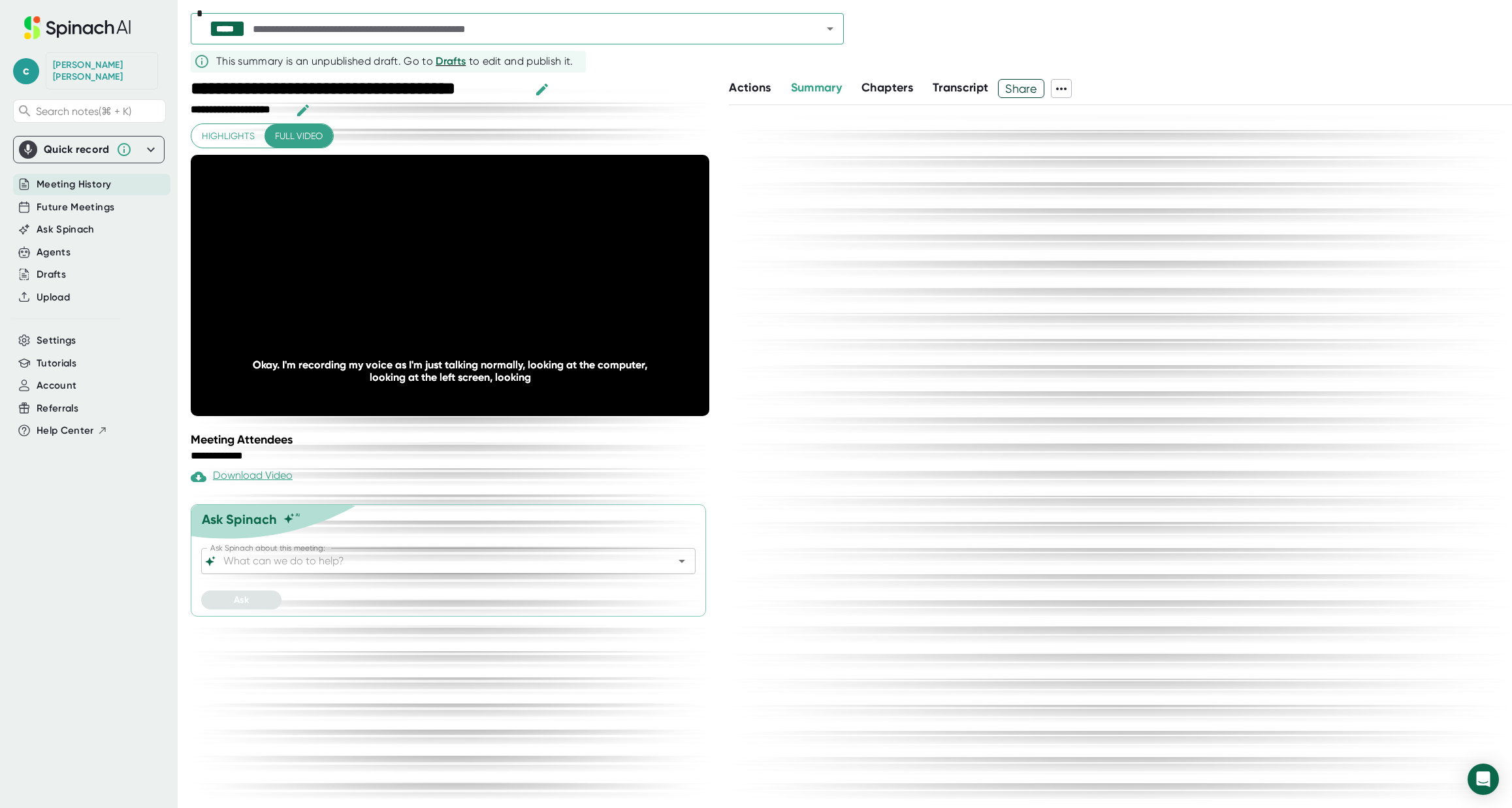
click at [1065, 90] on icon at bounding box center [1062, 88] width 16 height 16
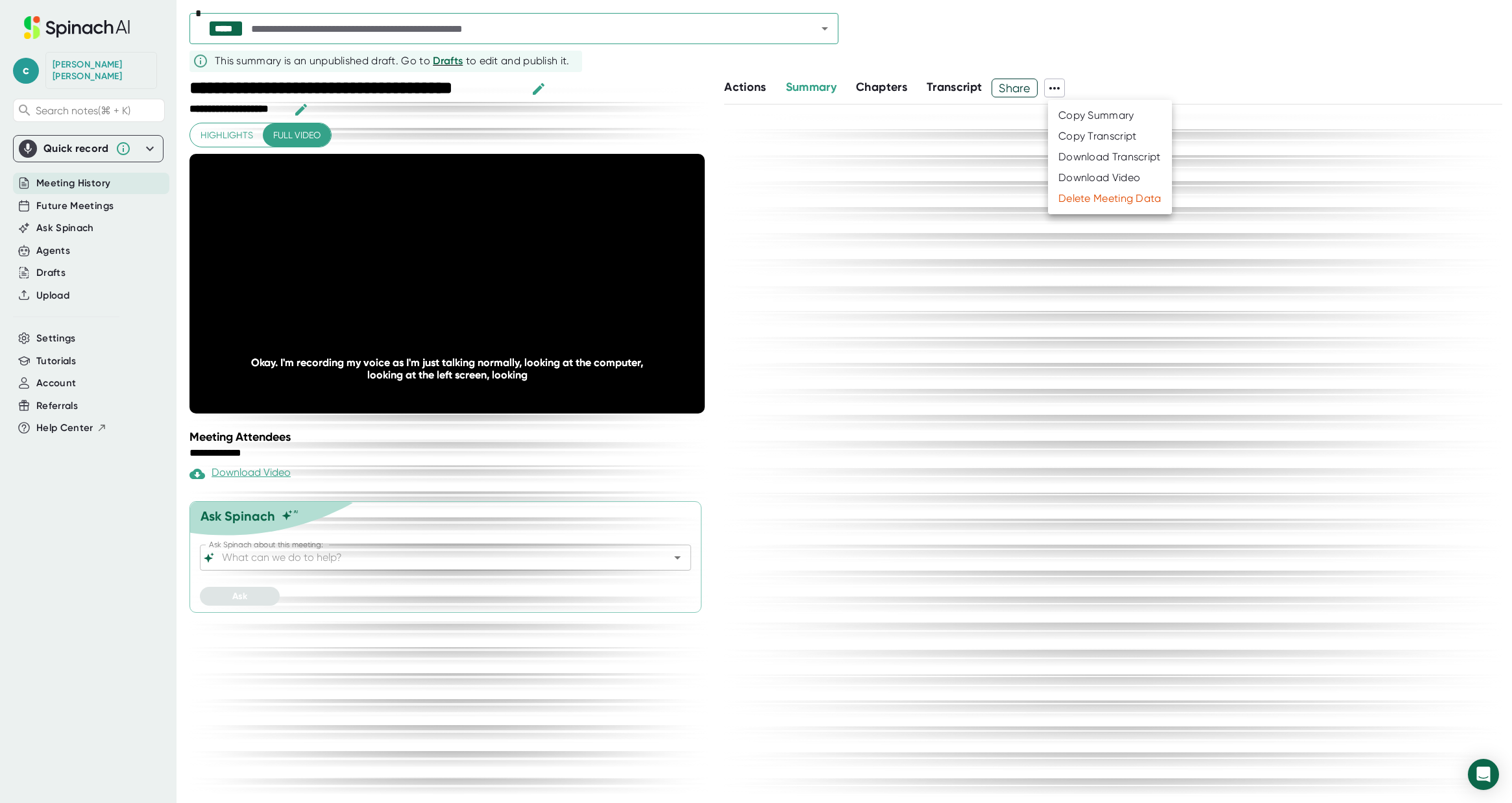
click at [1081, 203] on div "Delete Meeting Data" at bounding box center [1111, 199] width 103 height 13
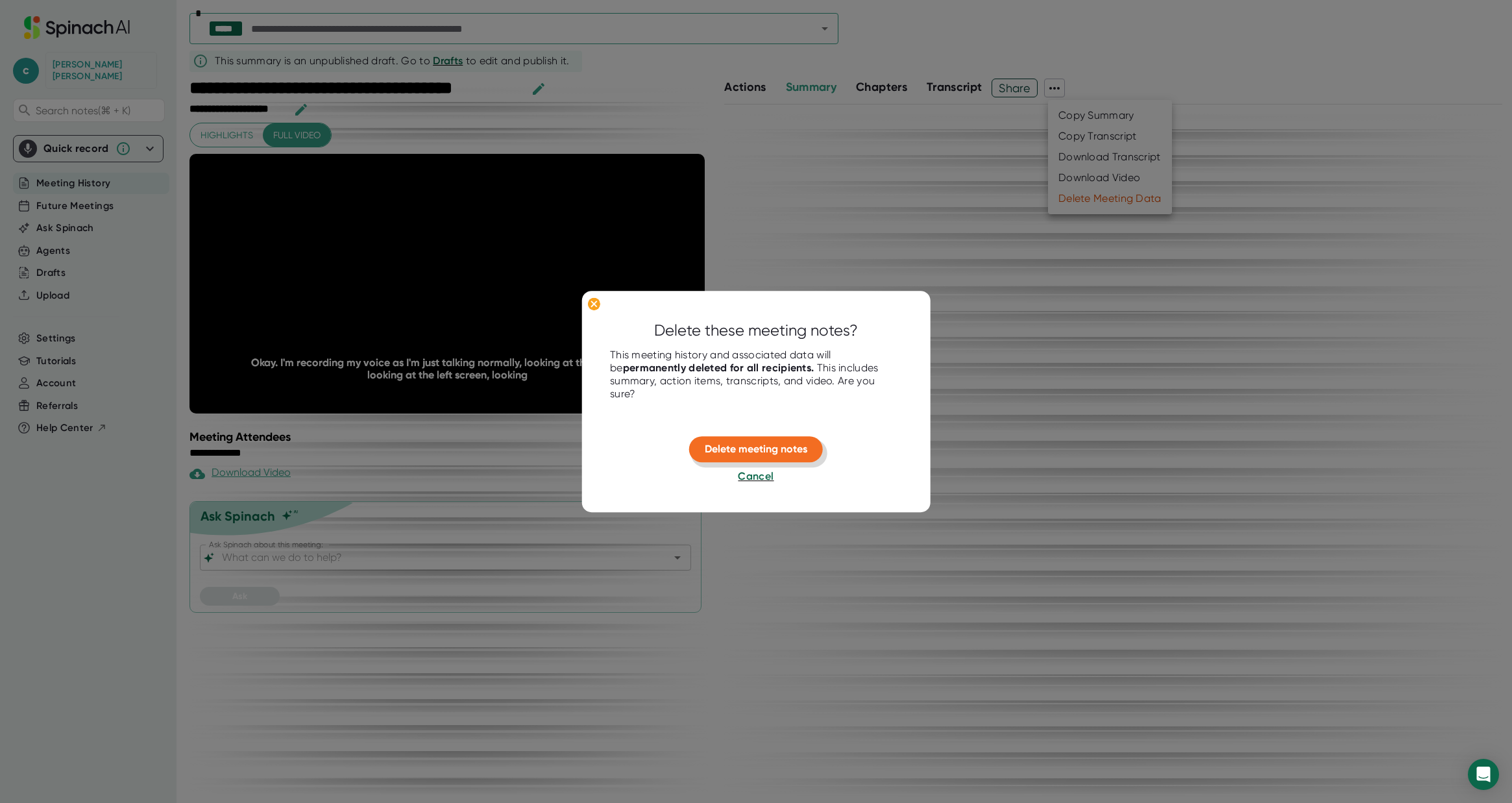
click at [789, 451] on span "Delete meeting notes" at bounding box center [756, 448] width 103 height 13
